Goal: Task Accomplishment & Management: Manage account settings

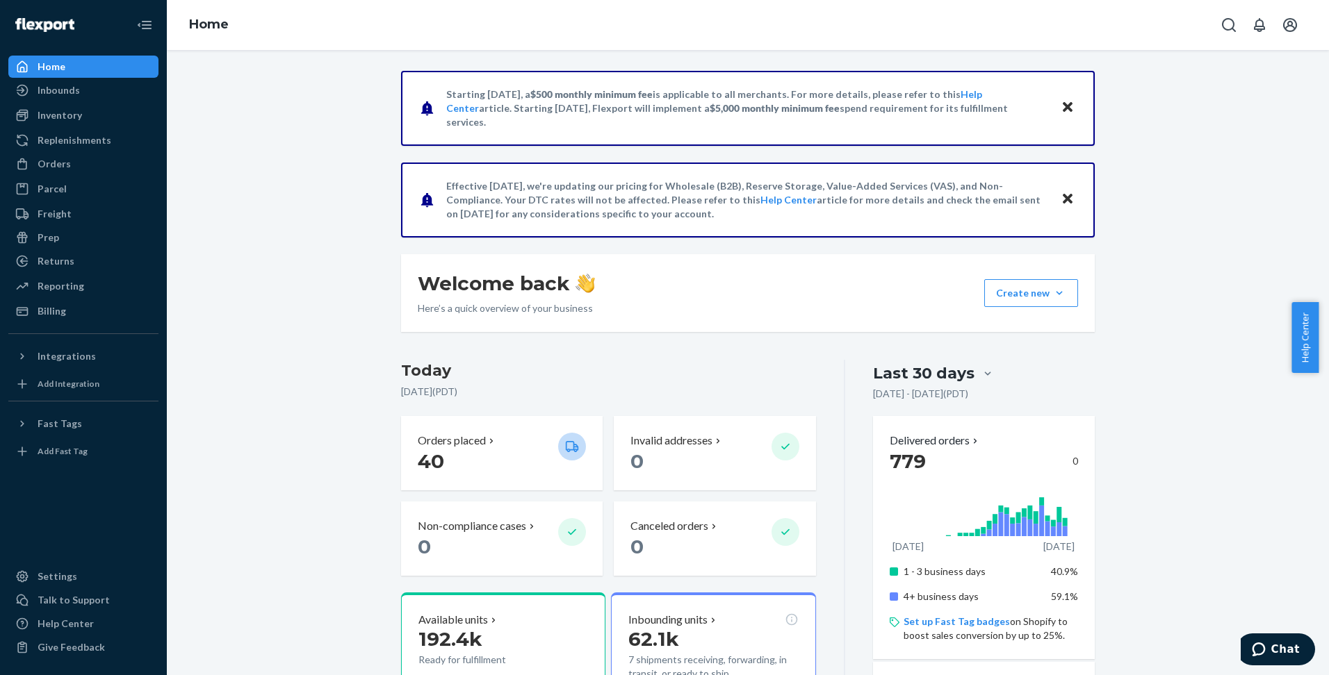
scroll to position [208, 0]
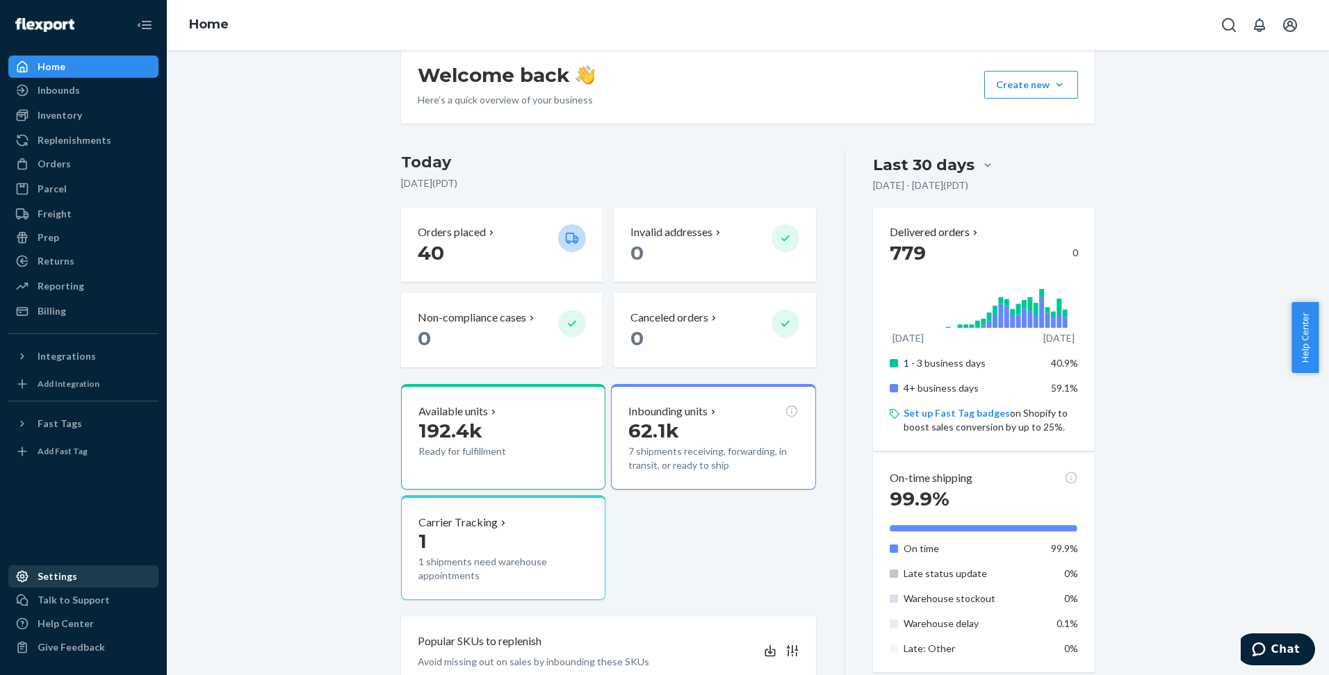
click at [58, 573] on div "Settings" at bounding box center [58, 577] width 40 height 14
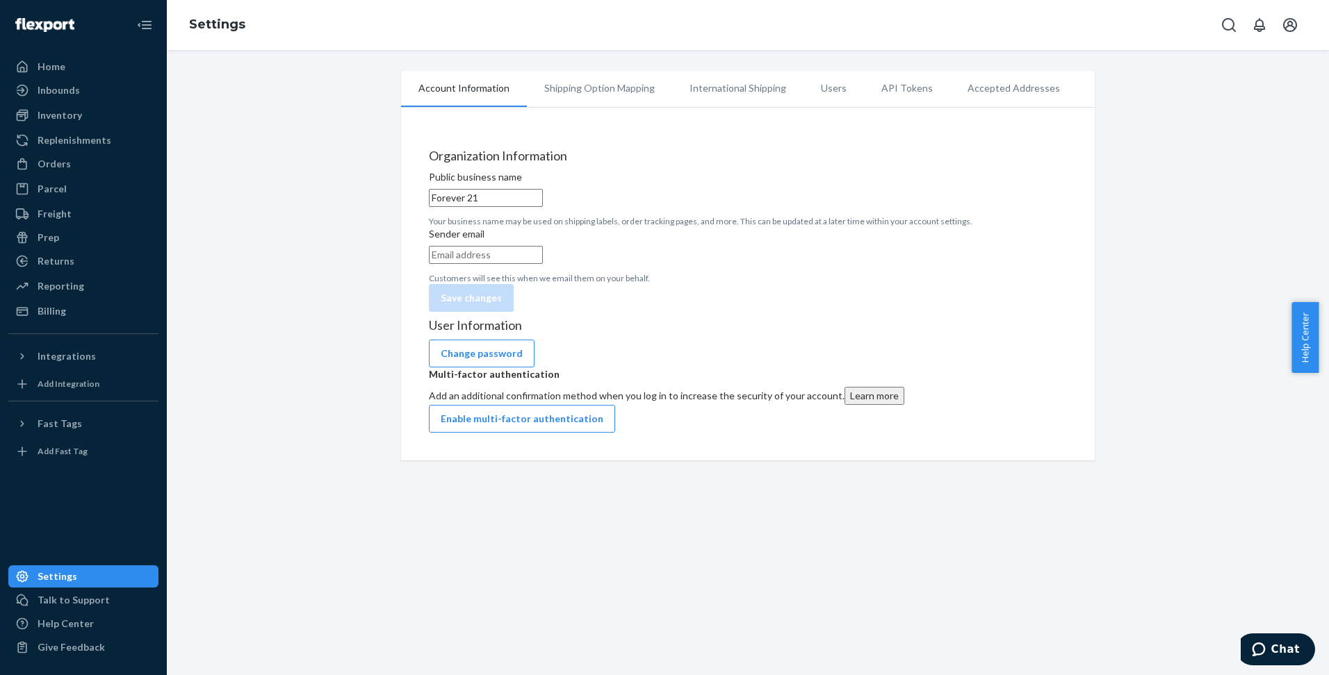
click at [625, 88] on li "Shipping Option Mapping" at bounding box center [599, 88] width 145 height 35
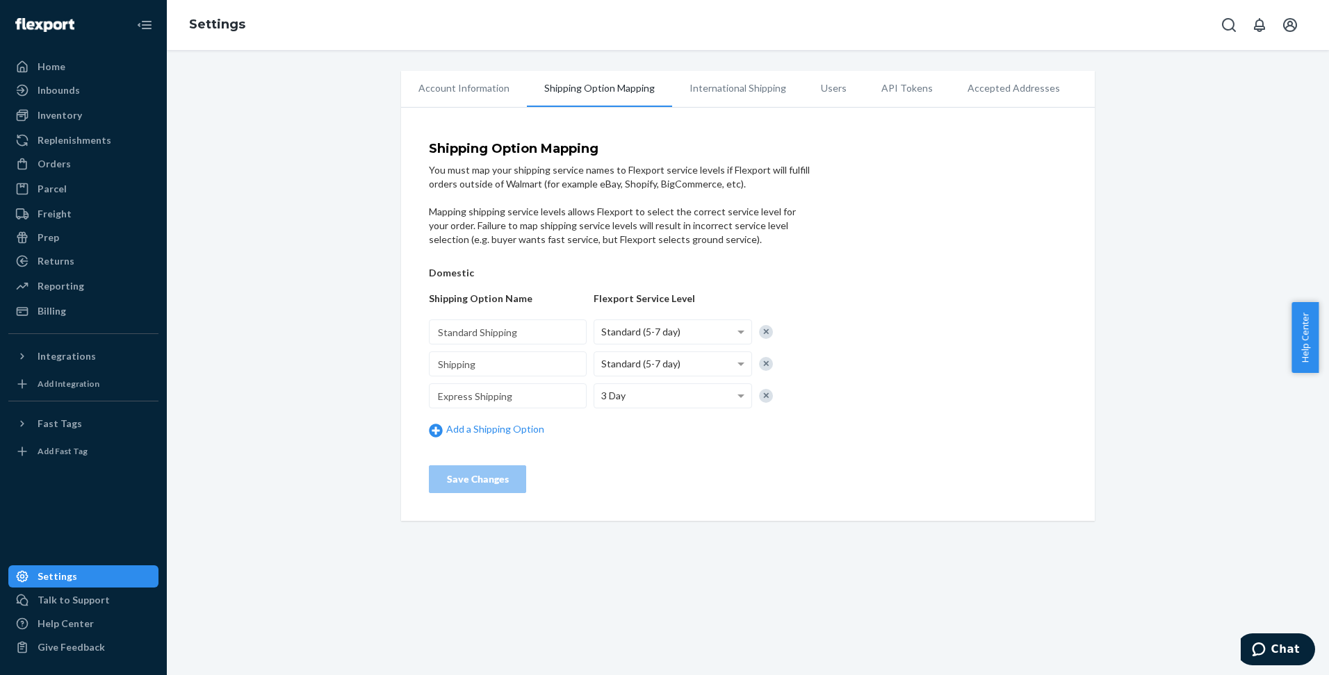
click at [754, 91] on li "International Shipping" at bounding box center [737, 88] width 131 height 35
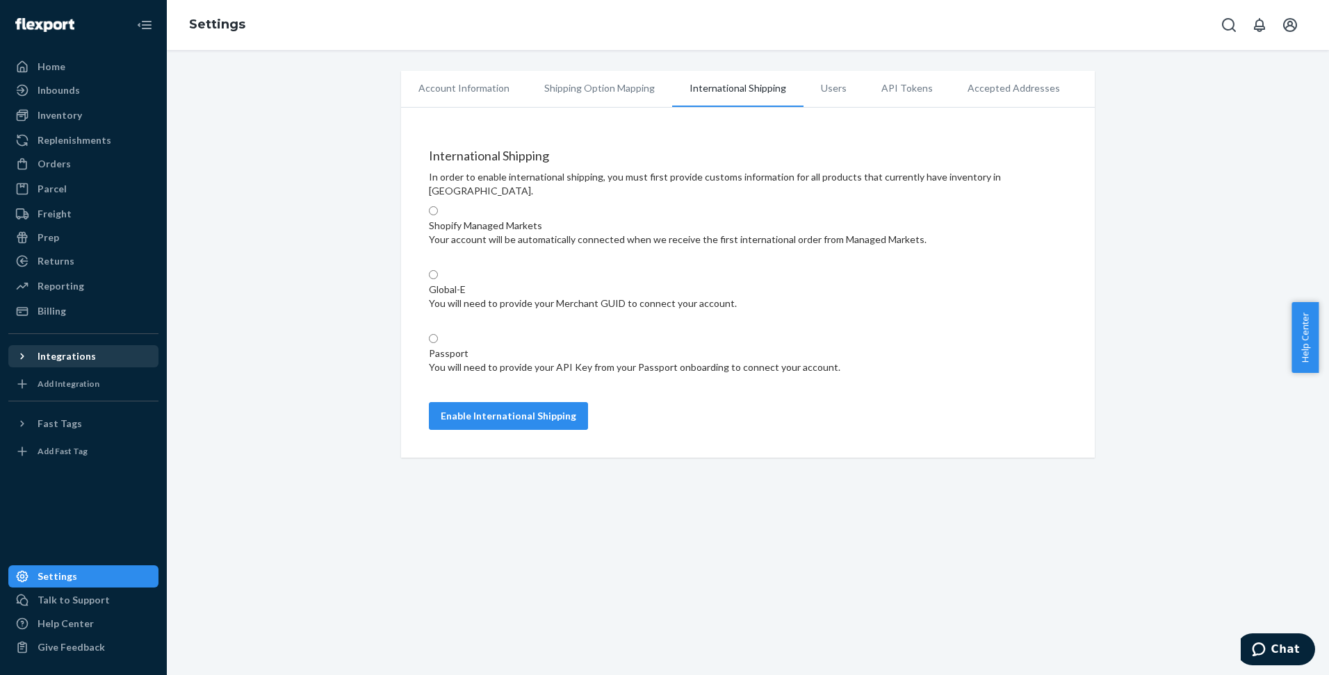
click at [87, 354] on div "Integrations" at bounding box center [67, 357] width 58 height 14
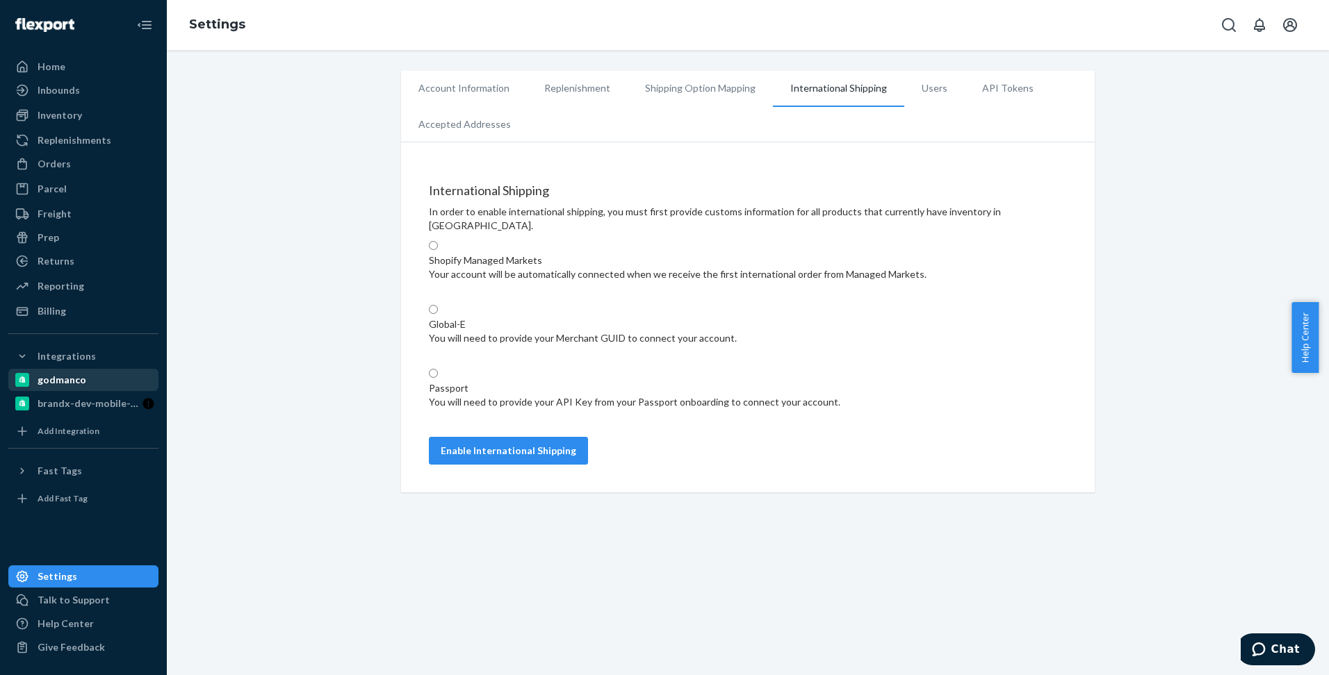
click at [69, 384] on div "godmanco" at bounding box center [62, 380] width 49 height 14
